Goal: Task Accomplishment & Management: Manage account settings

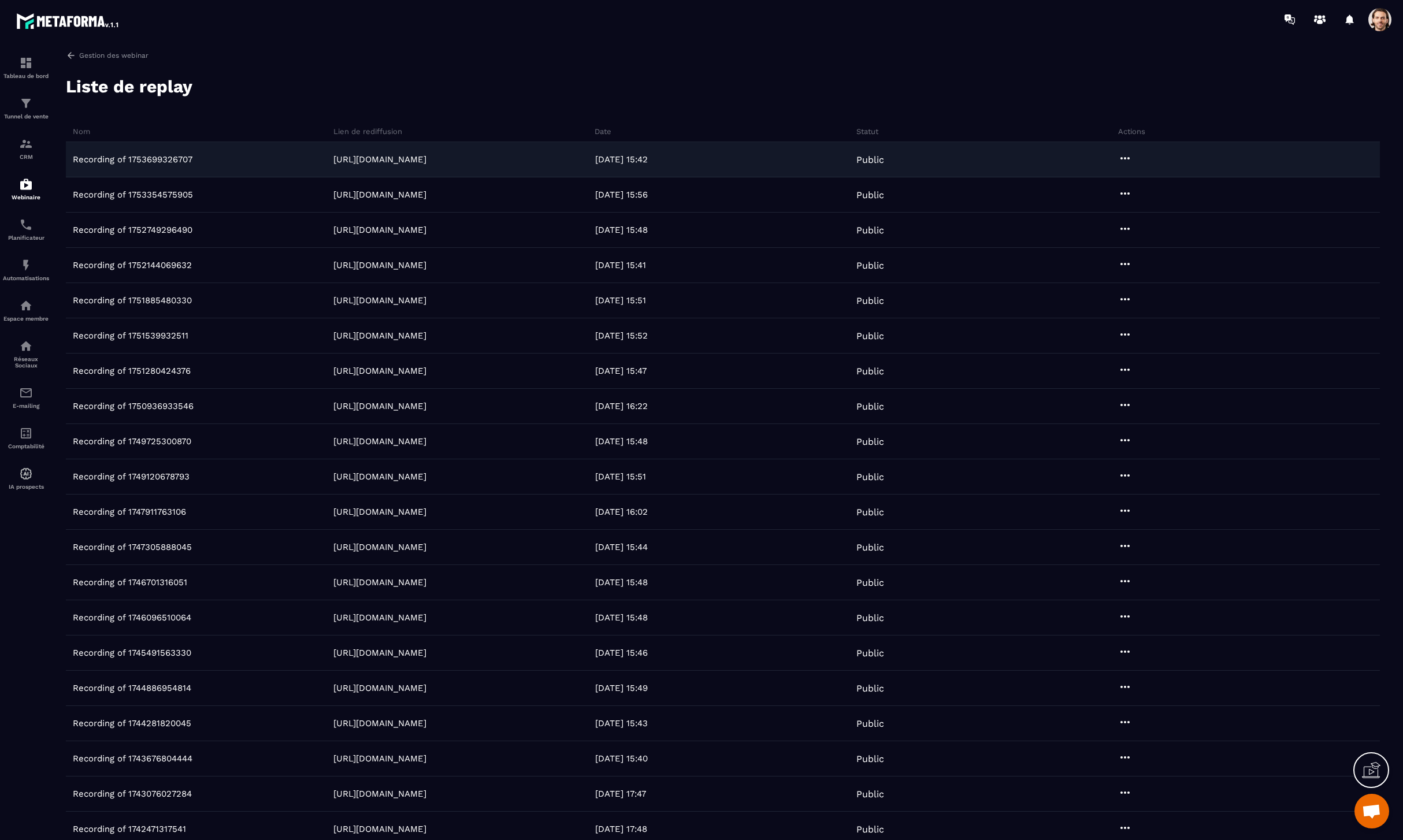
click at [958, 159] on icon at bounding box center [1125, 158] width 9 height 2
click at [958, 203] on button "Aperçu" at bounding box center [1158, 202] width 79 height 21
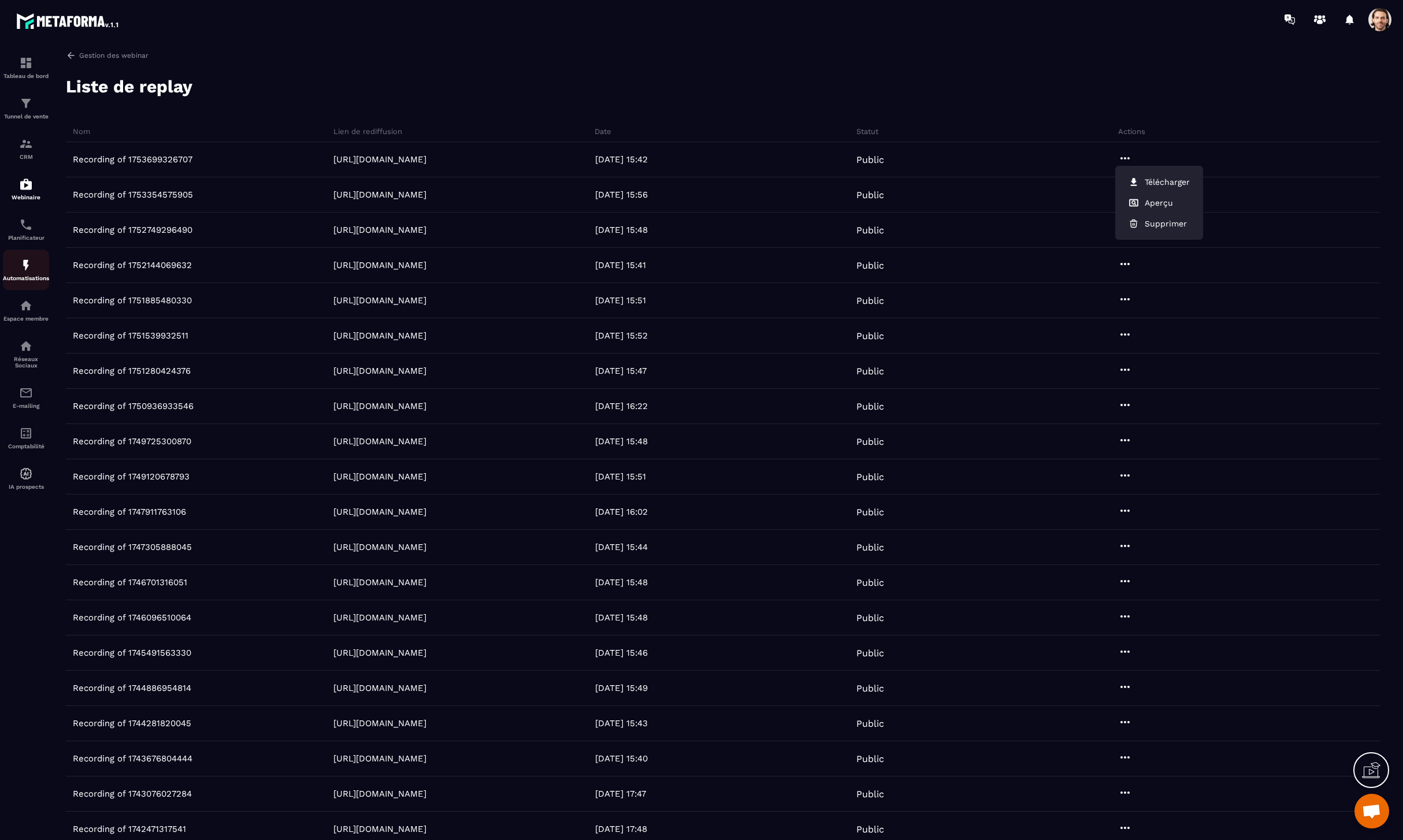
click at [31, 262] on img at bounding box center [26, 265] width 14 height 14
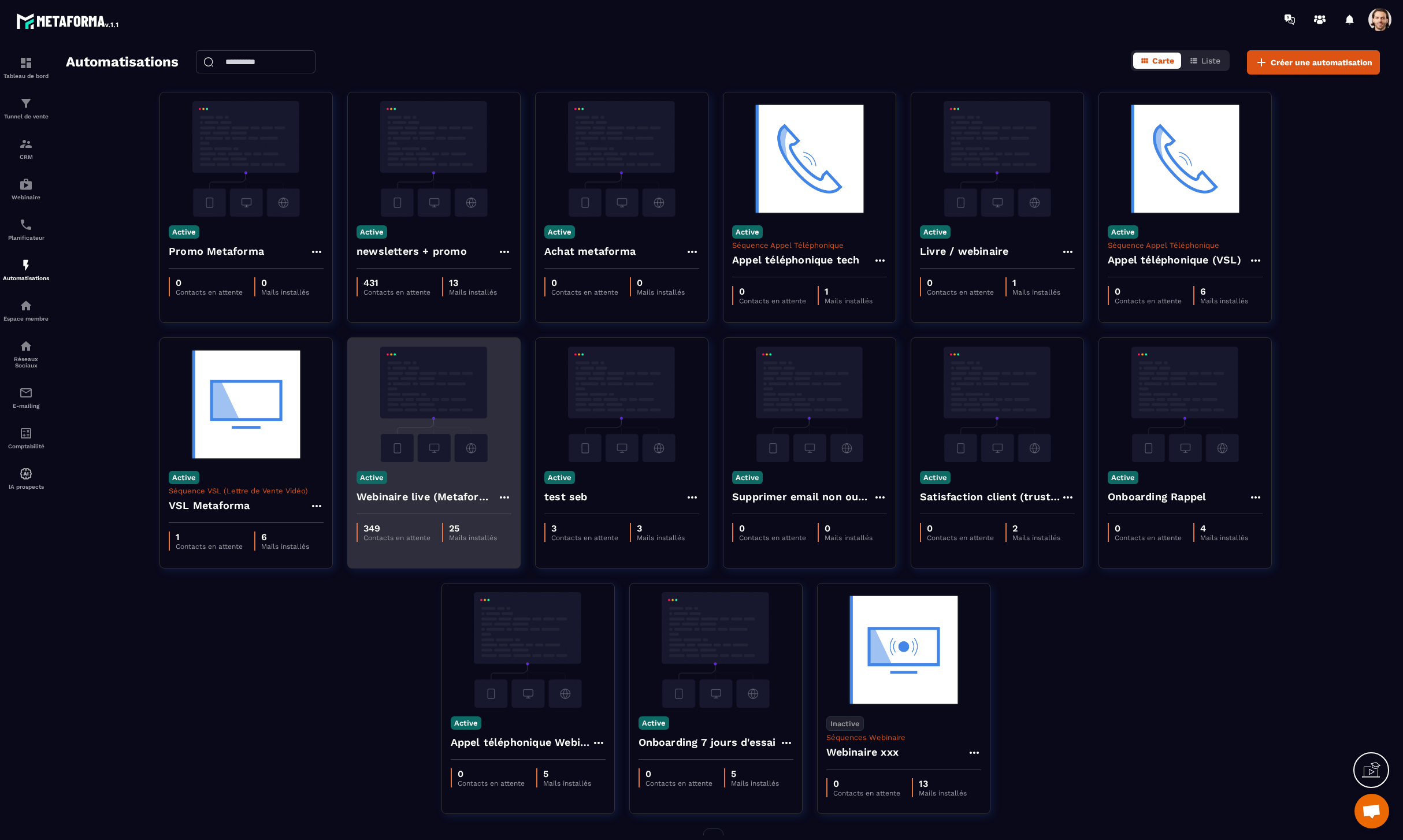
click at [406, 497] on h4 "Webinaire live (Metaforma)" at bounding box center [427, 497] width 141 height 16
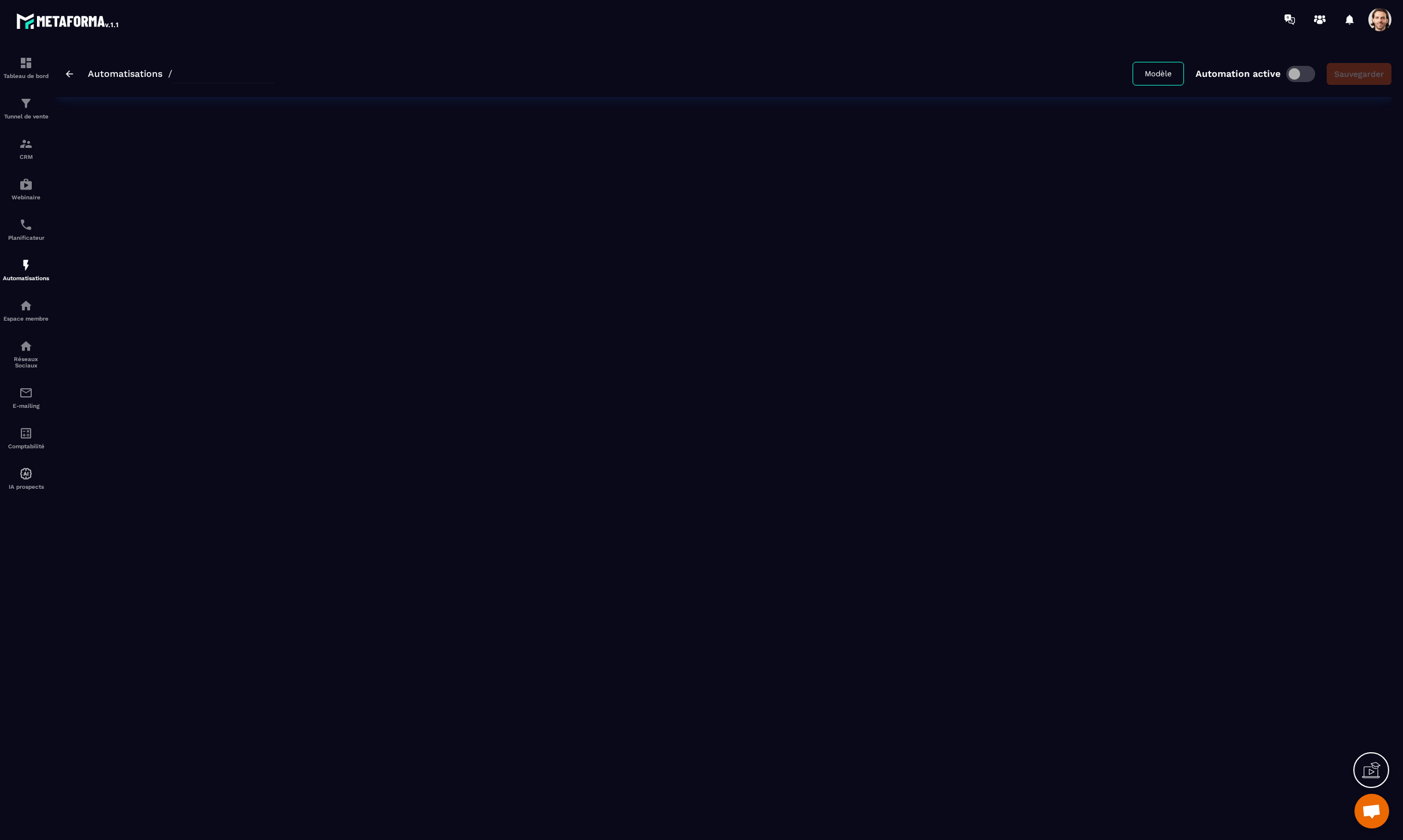
type input "**********"
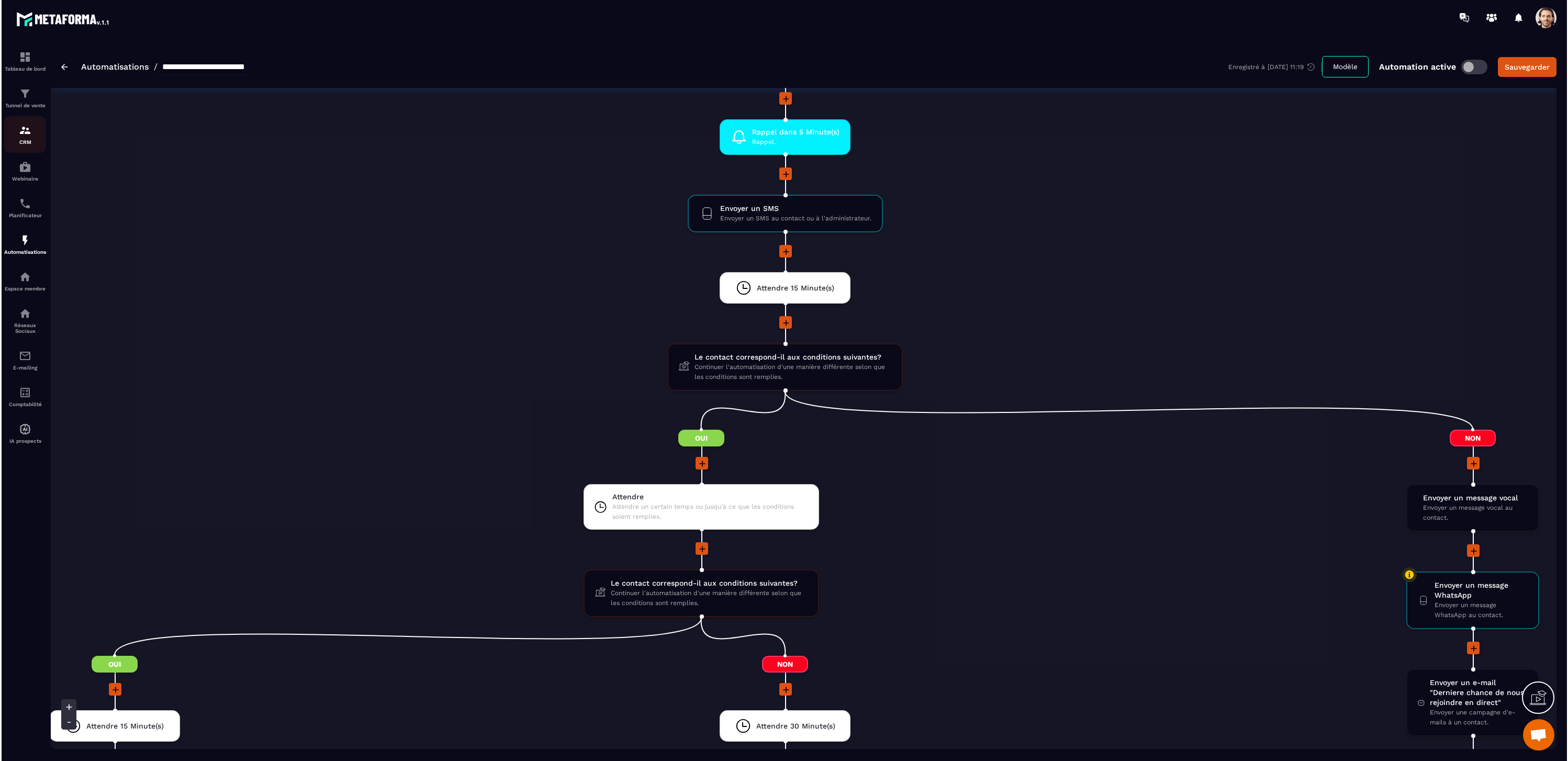
scroll to position [0, 35]
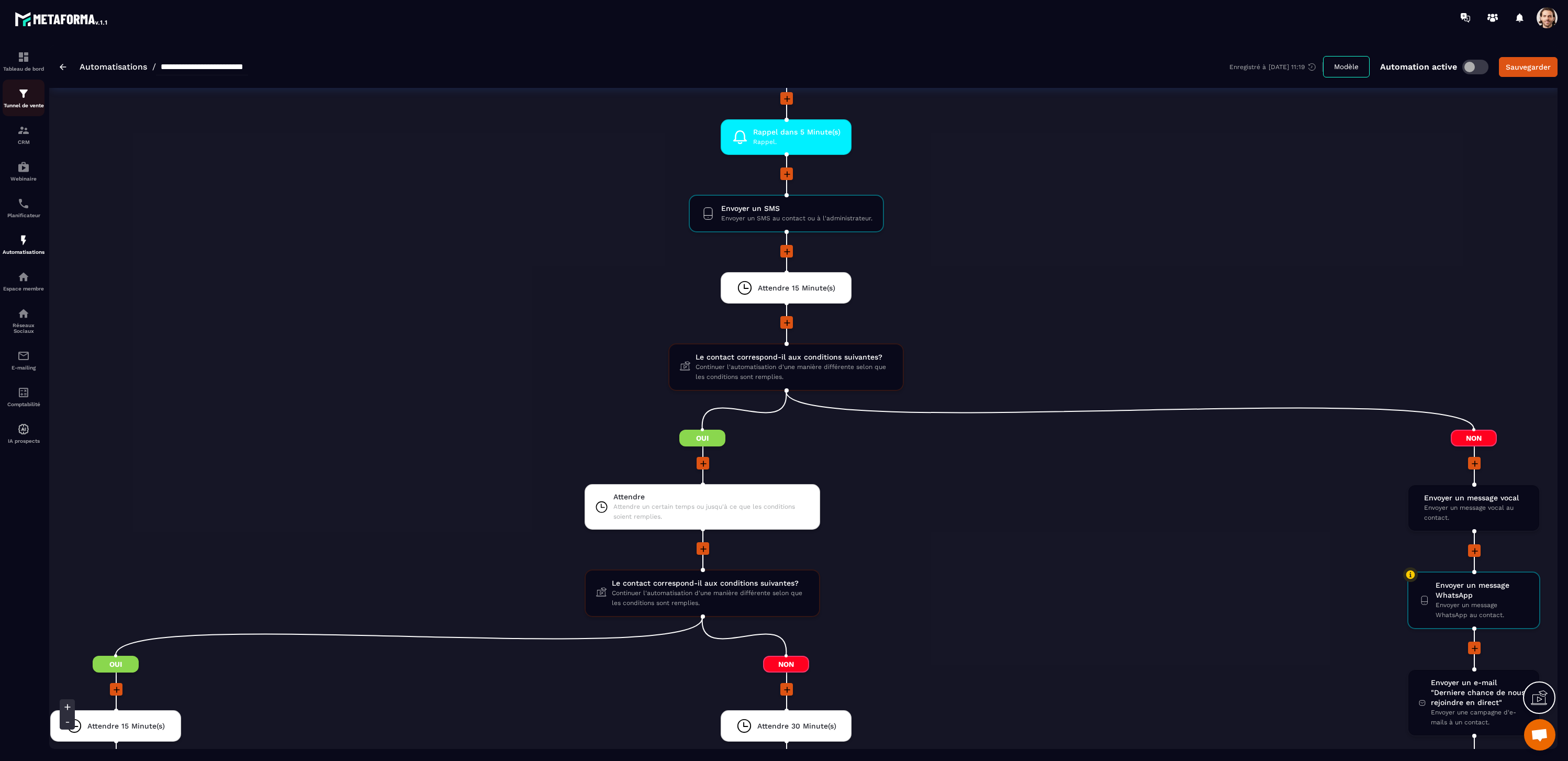
click at [19, 94] on img at bounding box center [23, 94] width 13 height 13
